Goal: Transaction & Acquisition: Purchase product/service

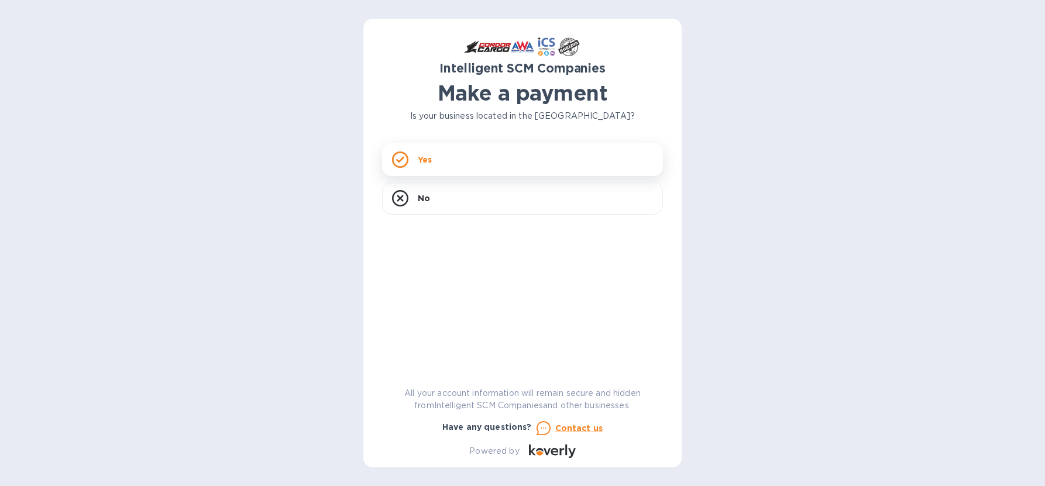
click at [457, 166] on div "Yes" at bounding box center [522, 159] width 281 height 33
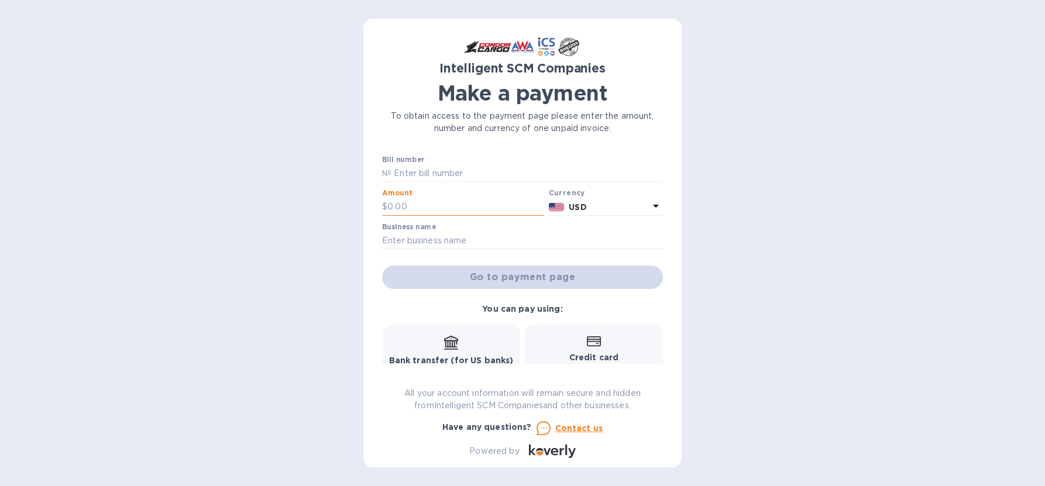
click at [487, 204] on input "text" at bounding box center [465, 207] width 157 height 18
type input "13.31"
drag, startPoint x: 413, startPoint y: 244, endPoint x: 336, endPoint y: 258, distance: 78.5
click at [413, 244] on input "text" at bounding box center [522, 241] width 281 height 18
type input "Arai Distributors"
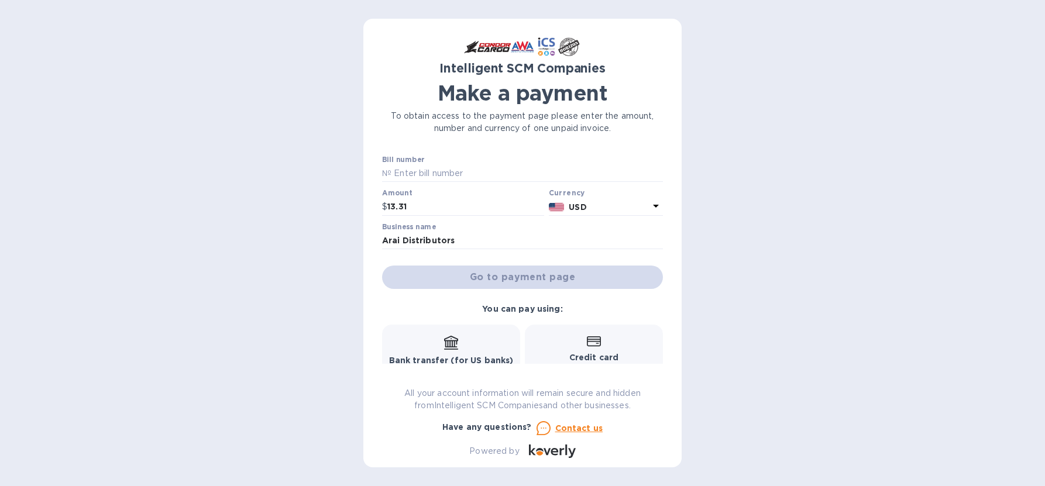
click at [600, 345] on div "Credit card and more..." at bounding box center [594, 357] width 123 height 45
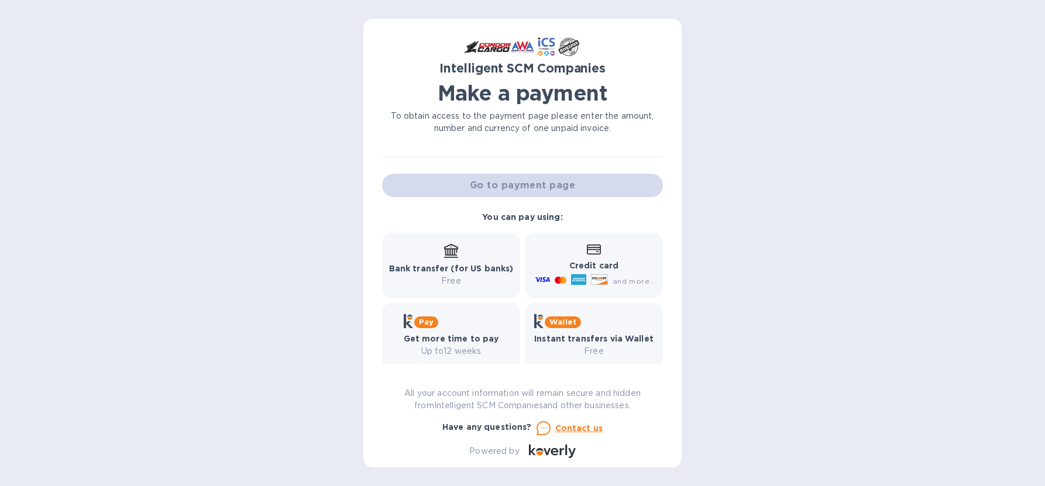
scroll to position [104, 0]
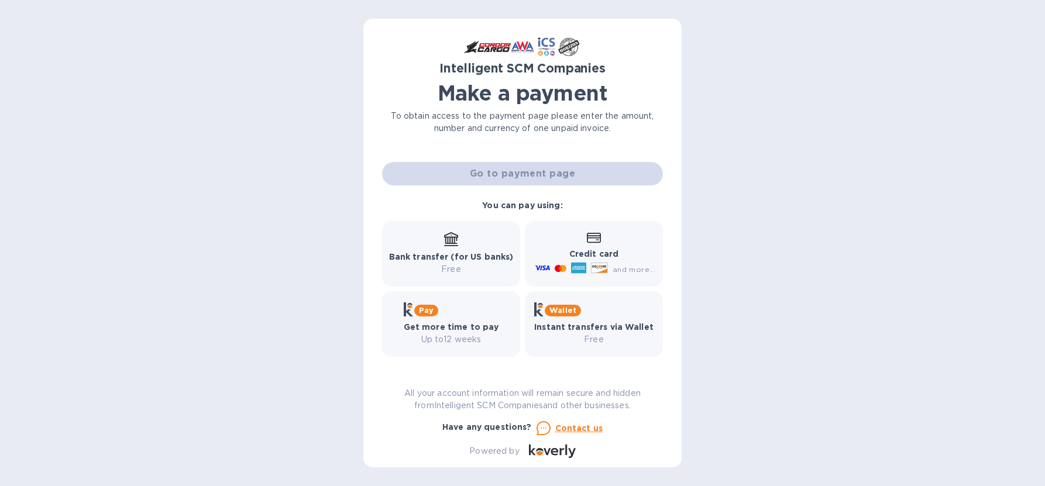
click at [505, 178] on div "Go to payment page" at bounding box center [523, 174] width 286 height 28
click at [503, 173] on div "Go to payment page" at bounding box center [523, 174] width 286 height 28
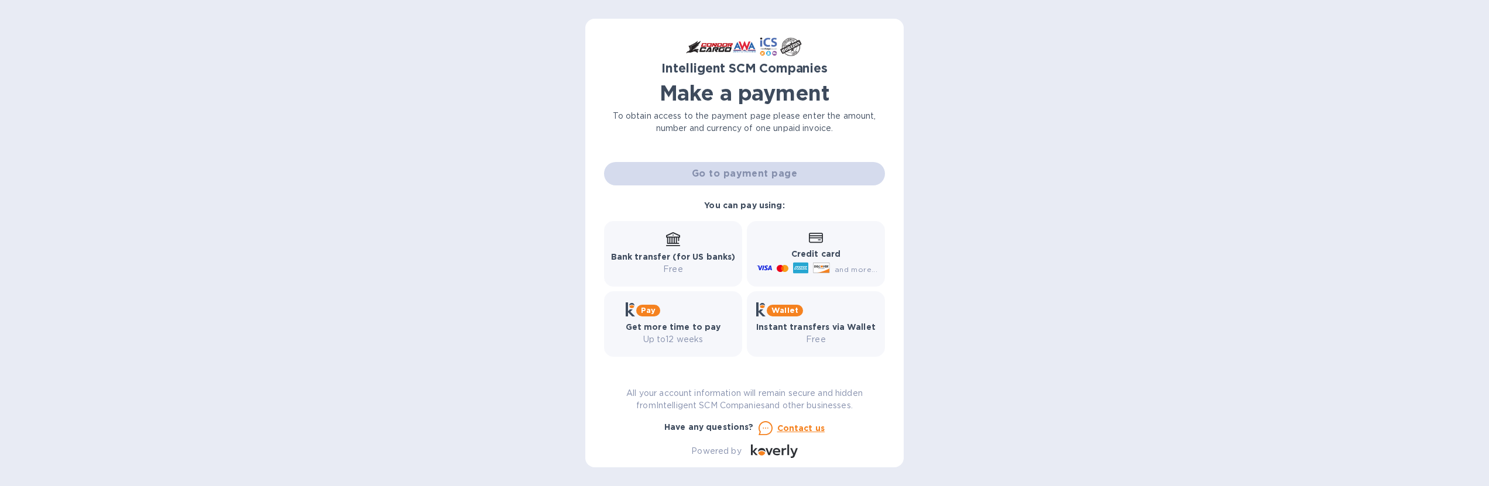
click at [744, 171] on div "Go to payment page" at bounding box center [745, 174] width 286 height 28
click at [742, 171] on div "Go to payment page" at bounding box center [745, 174] width 286 height 28
click at [808, 245] on div "Credit card and more..." at bounding box center [815, 254] width 123 height 45
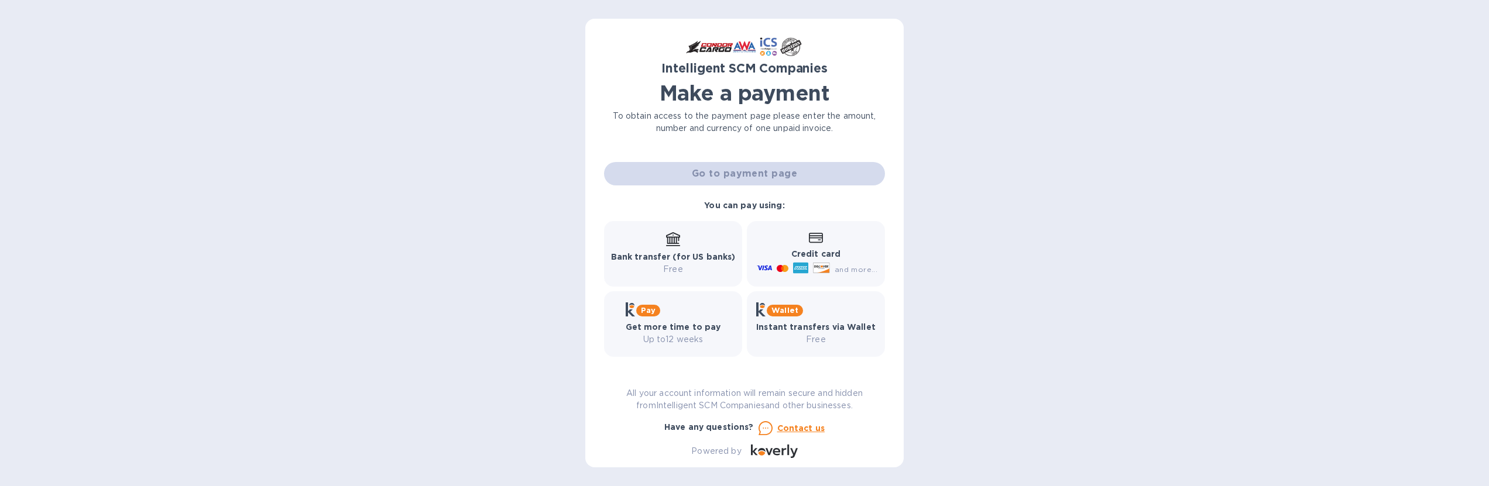
click at [805, 269] on icon at bounding box center [800, 267] width 15 height 11
click at [727, 180] on div "Go to payment page" at bounding box center [745, 174] width 286 height 28
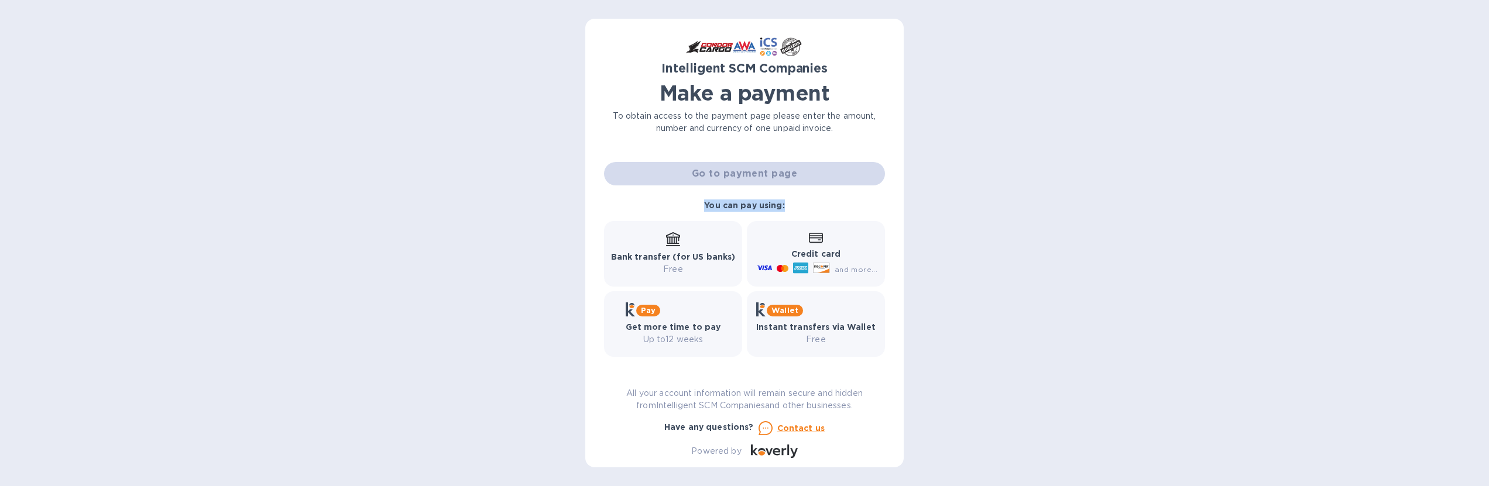
click at [727, 180] on div "Go to payment page" at bounding box center [745, 174] width 286 height 28
click at [726, 179] on div "Go to payment page" at bounding box center [745, 174] width 286 height 28
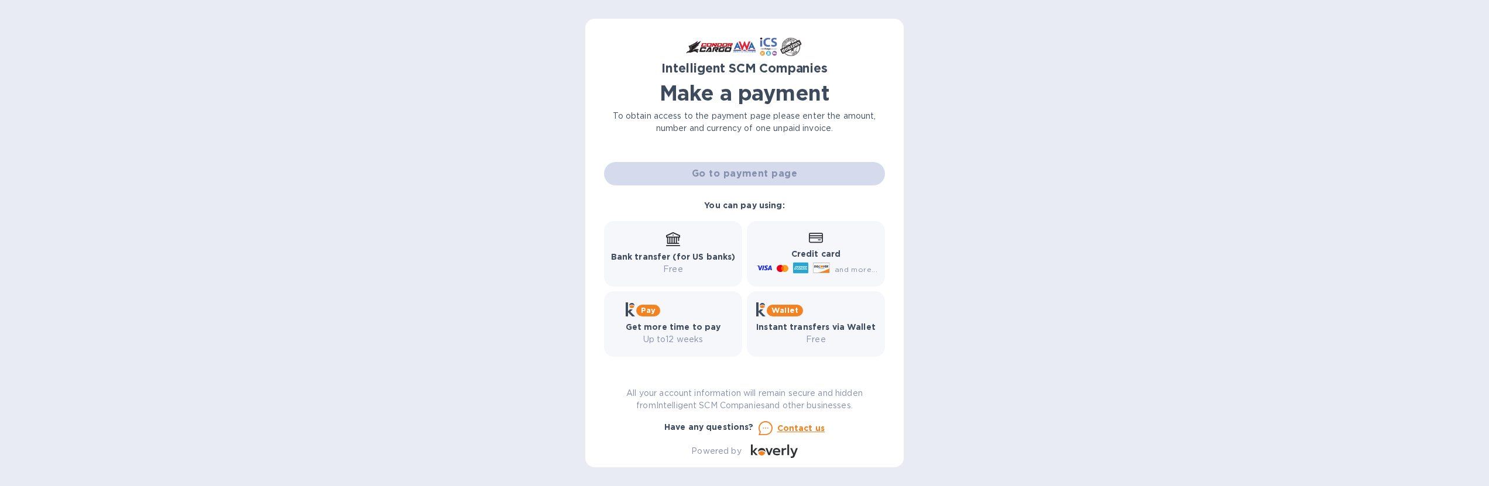
click at [680, 171] on div "Go to payment page" at bounding box center [745, 174] width 286 height 28
click at [759, 205] on b "You can pay using:" at bounding box center [744, 205] width 80 height 9
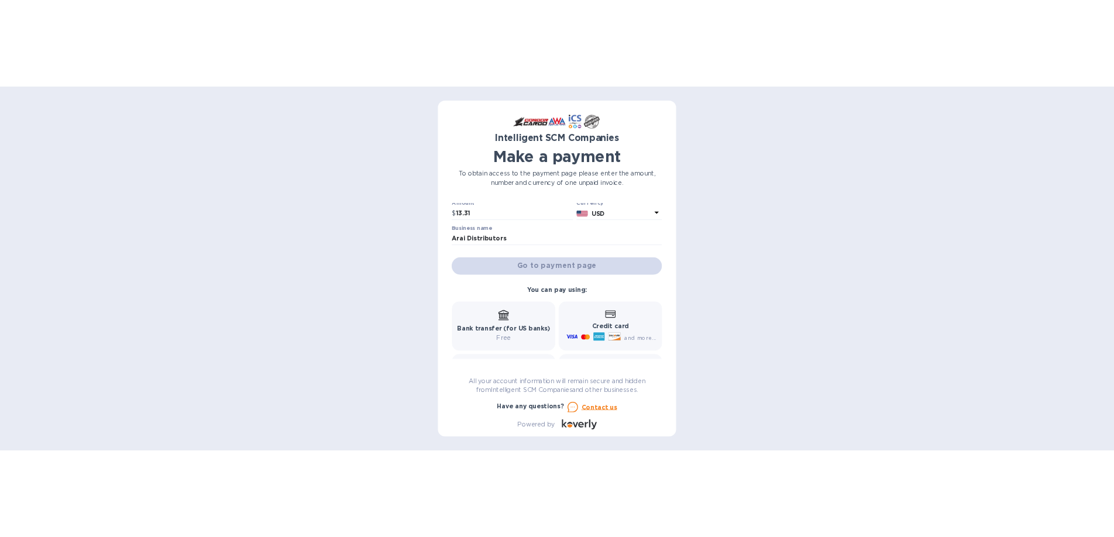
scroll to position [0, 0]
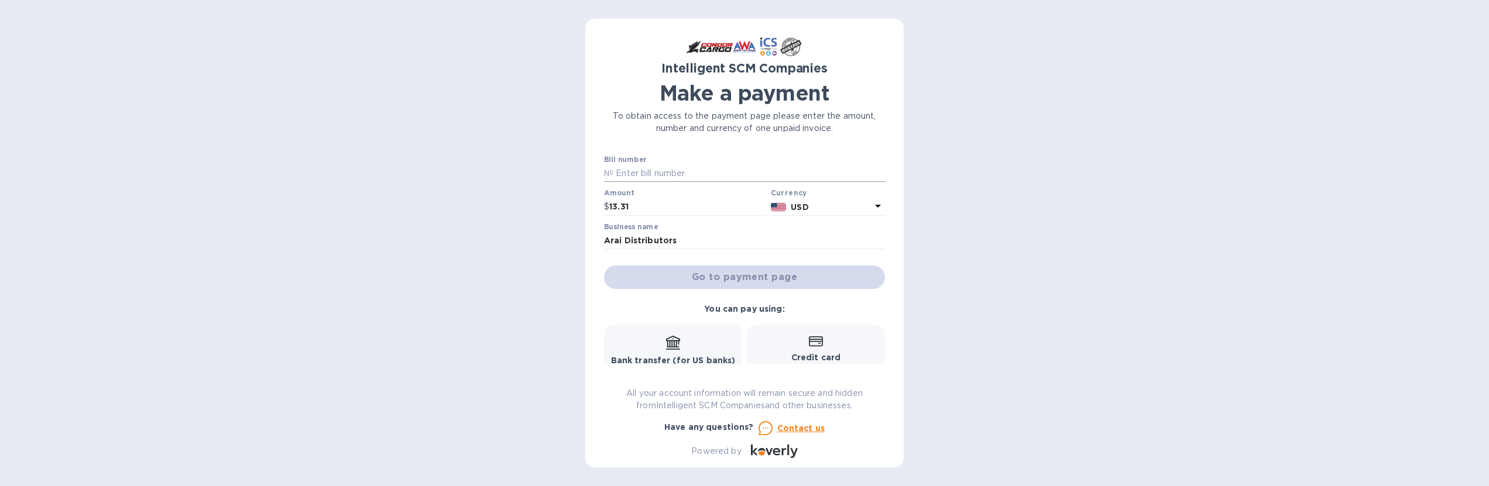
click at [639, 174] on input "text" at bounding box center [749, 174] width 272 height 18
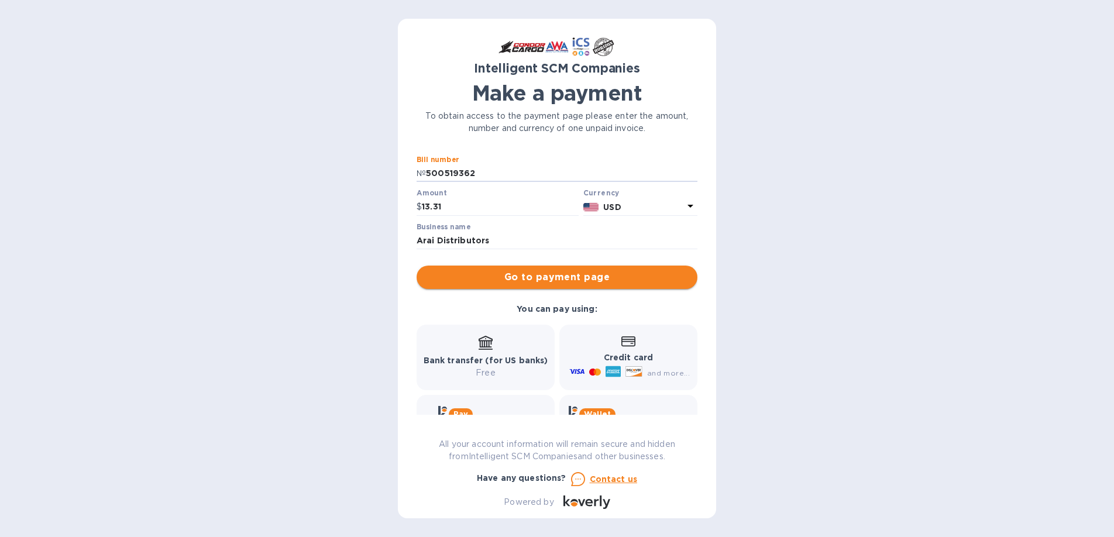
type input "500519362"
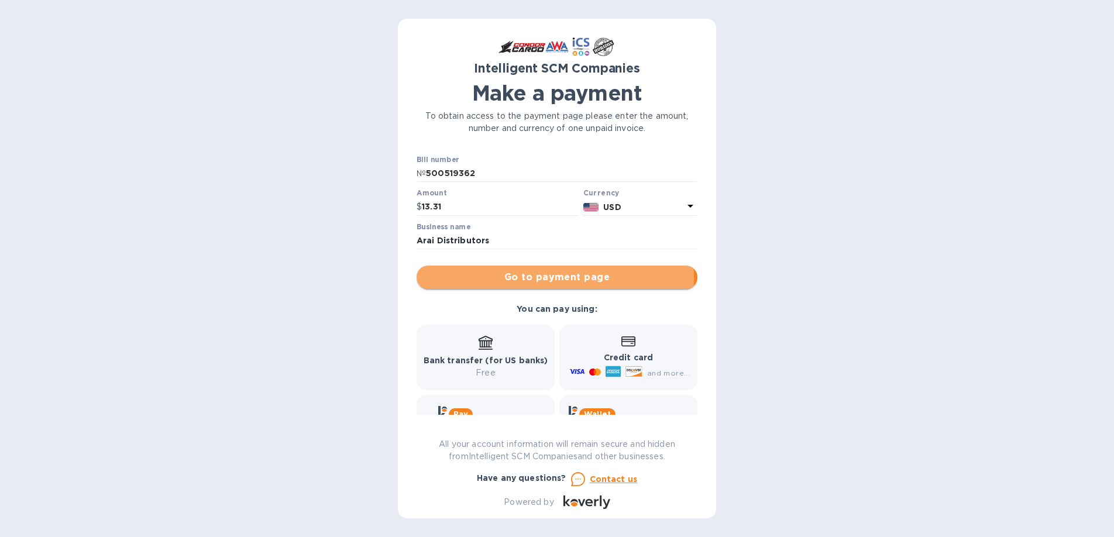
click at [506, 280] on span "Go to payment page" at bounding box center [557, 277] width 262 height 14
